Goal: Register for event/course

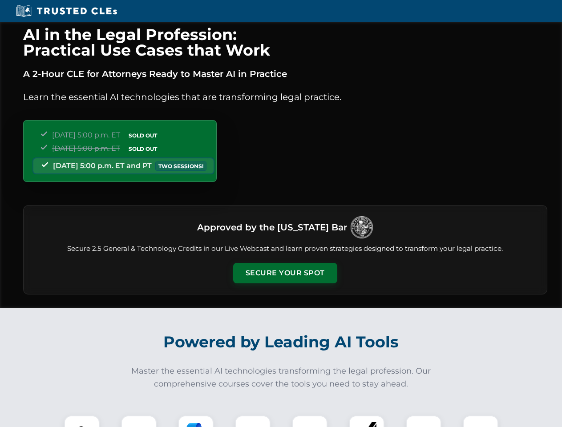
click at [285, 273] on button "Secure Your Spot" at bounding box center [285, 273] width 104 height 20
click at [82, 422] on img at bounding box center [82, 434] width 26 height 26
